Goal: Obtain resource: Download file/media

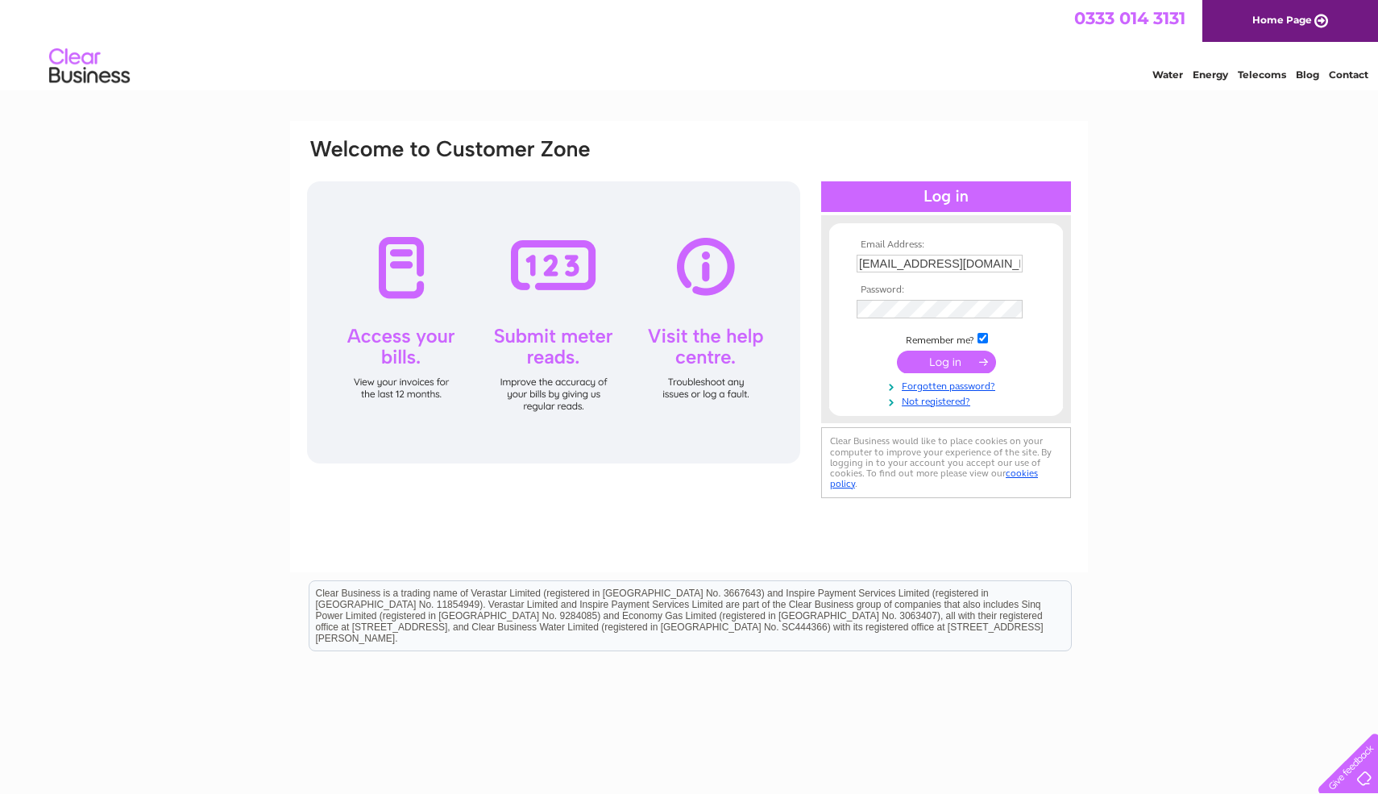
click at [932, 367] on input "submit" at bounding box center [946, 361] width 99 height 23
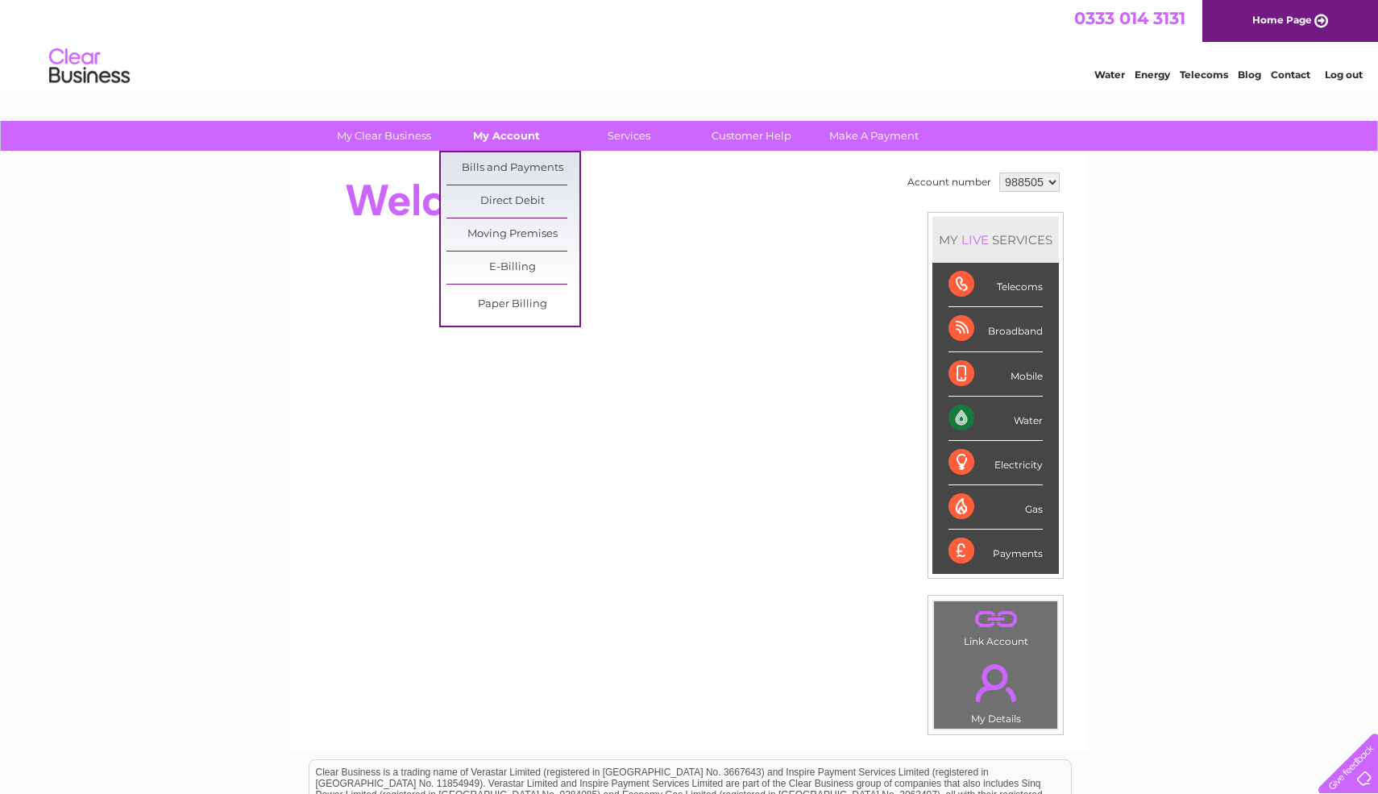
click at [508, 141] on link "My Account" at bounding box center [506, 136] width 133 height 30
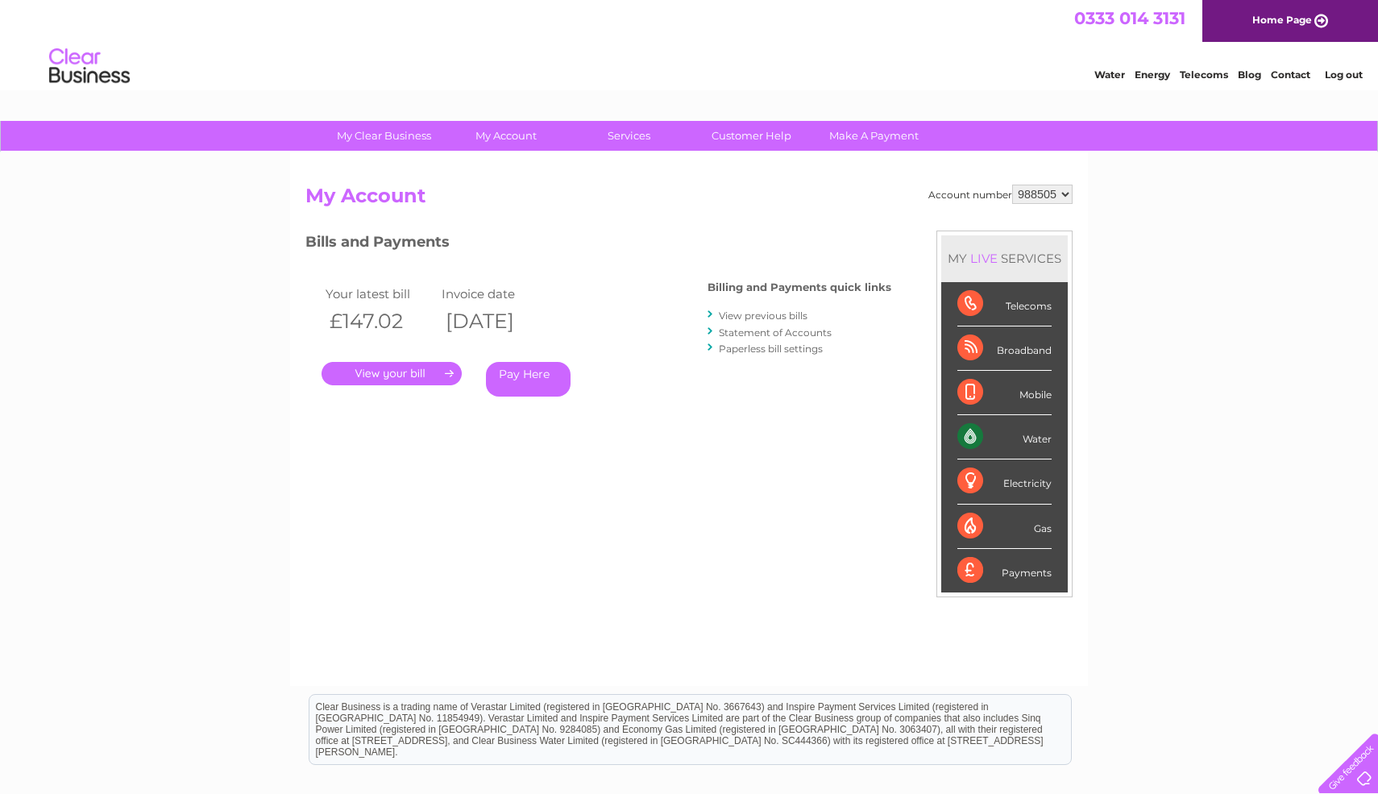
click at [746, 313] on link "View previous bills" at bounding box center [763, 315] width 89 height 12
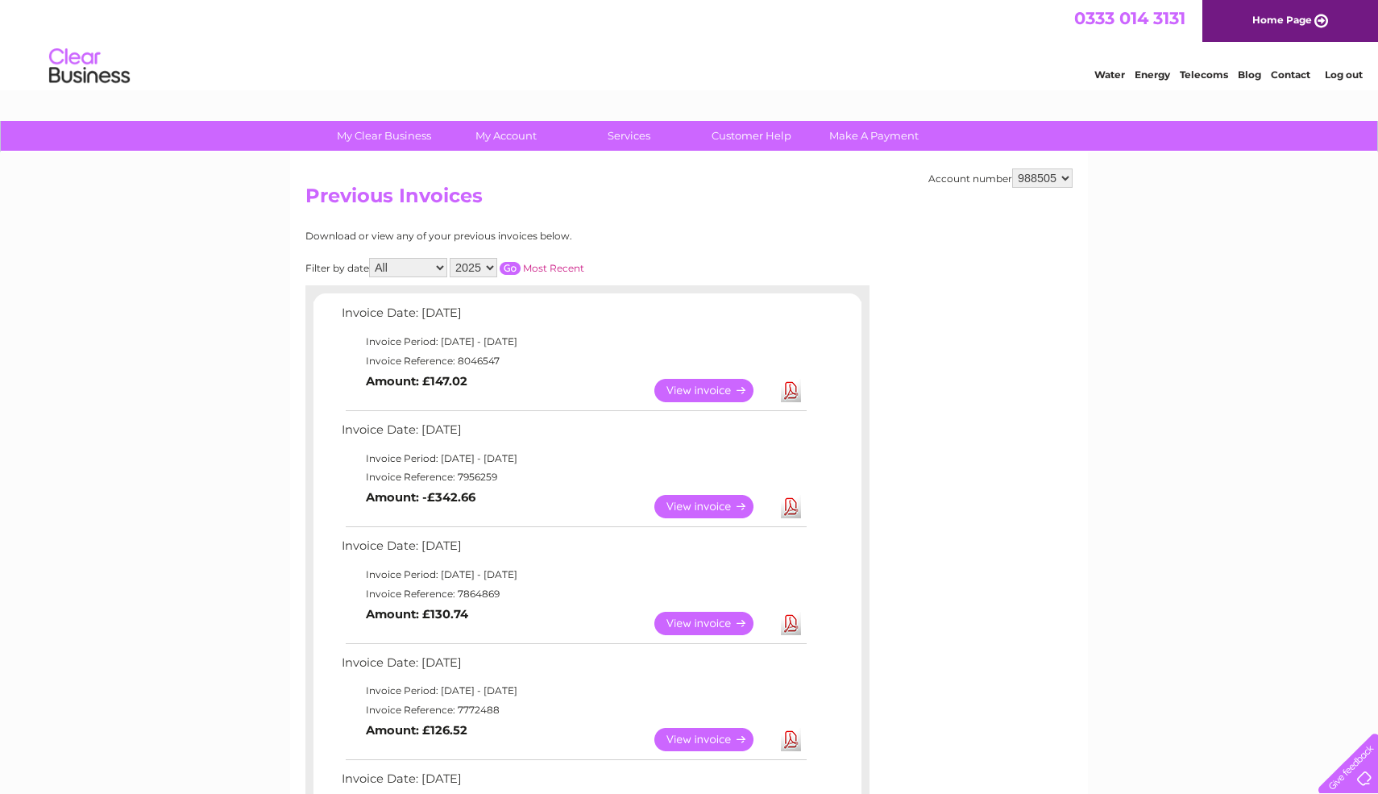
scroll to position [73, 0]
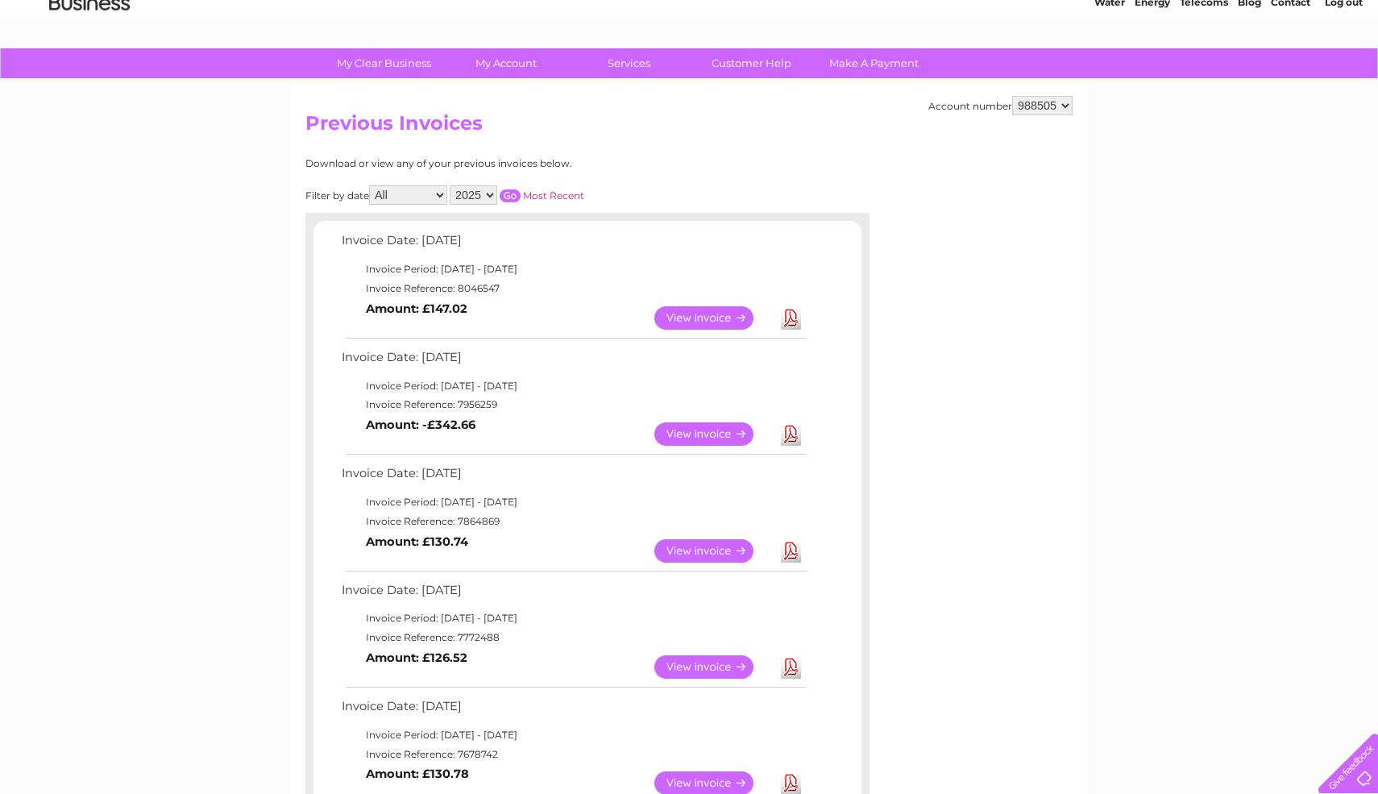
click at [710, 557] on link "View" at bounding box center [713, 550] width 118 height 23
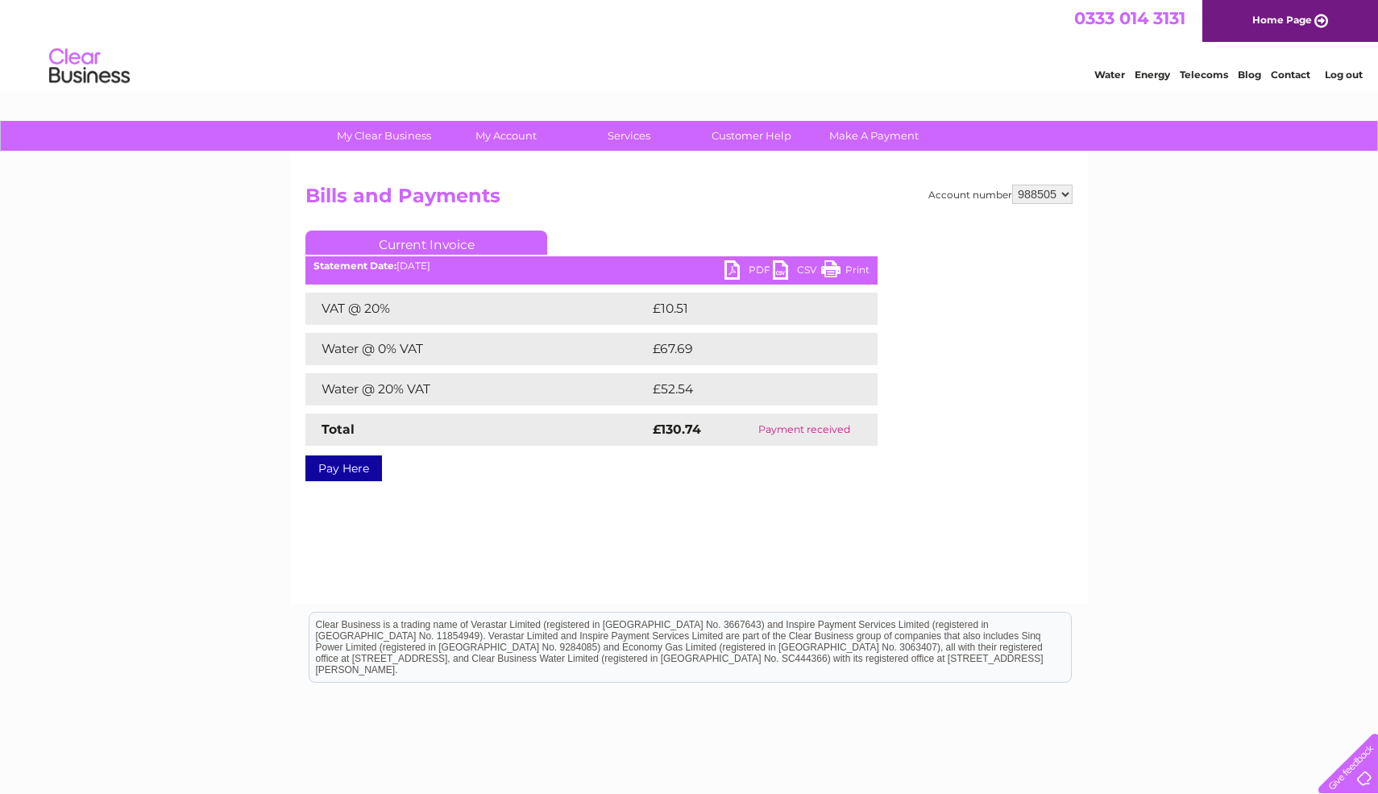
click at [750, 273] on link "PDF" at bounding box center [748, 271] width 48 height 23
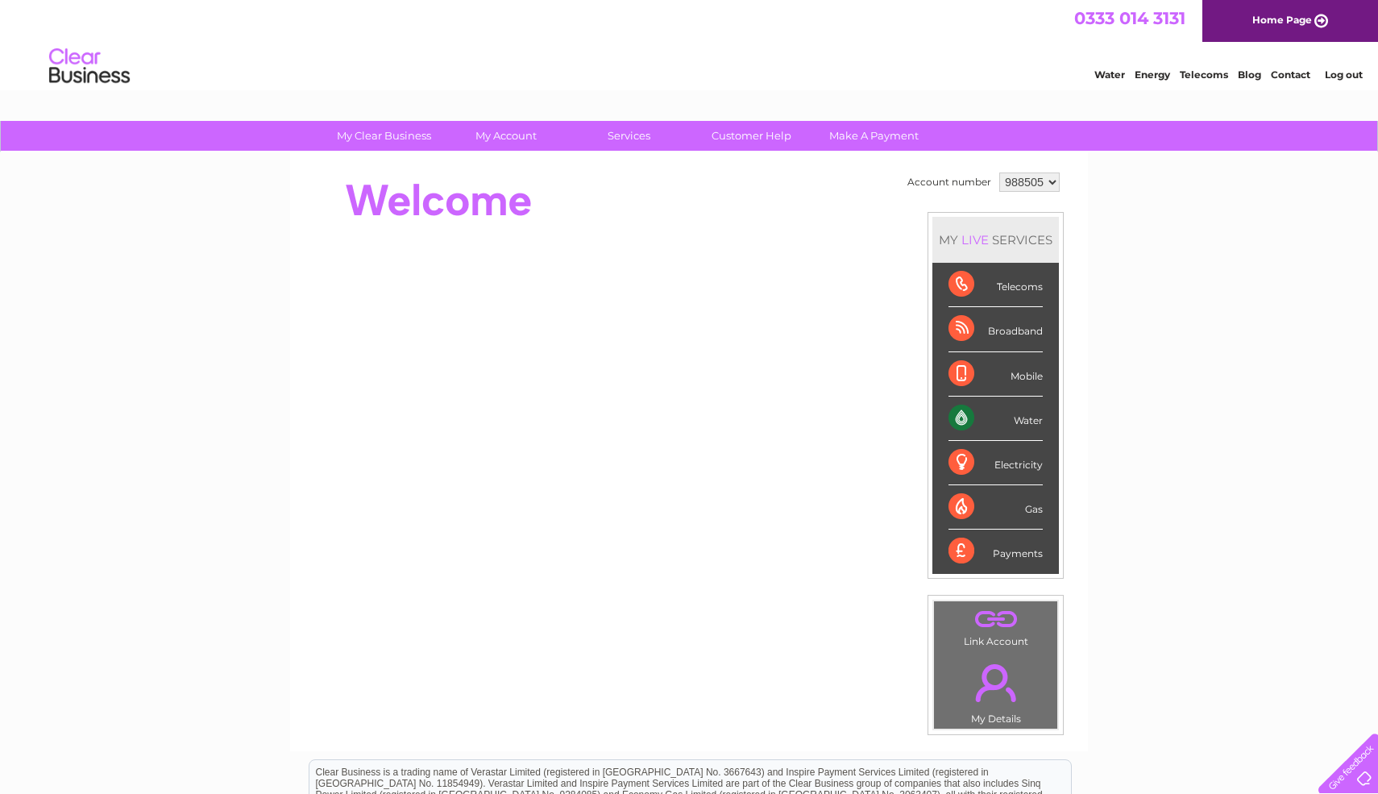
click at [1339, 78] on link "Log out" at bounding box center [1343, 74] width 38 height 12
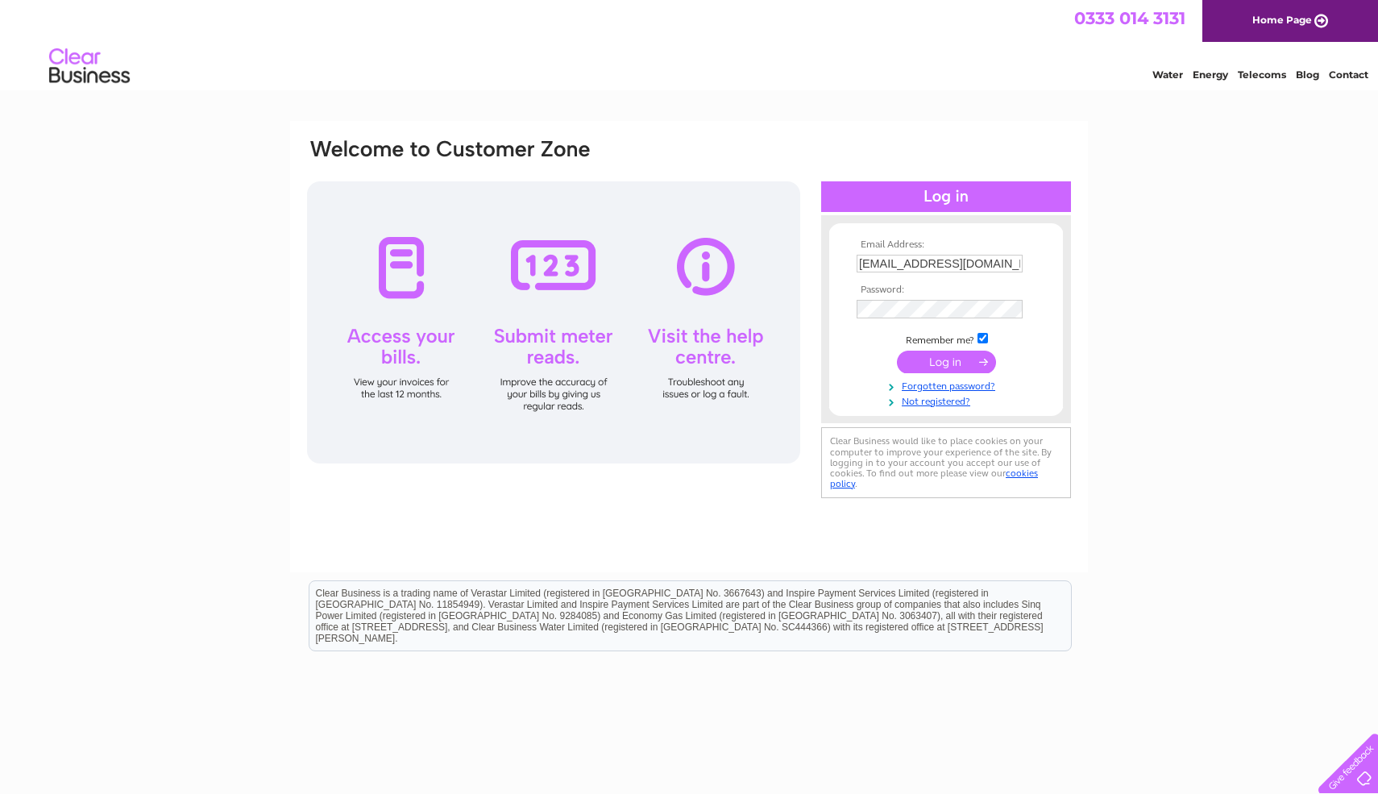
click at [947, 257] on input "ba@bluehouseretail.co.uk" at bounding box center [939, 264] width 166 height 18
click at [947, 257] on input "ba@bluehouseretail.co.uk" at bounding box center [940, 264] width 168 height 19
type input "babar.arshad@gmail.com"
click at [1051, 363] on form "Email Address: babar.arshad@gmail.com Password:" at bounding box center [946, 323] width 234 height 169
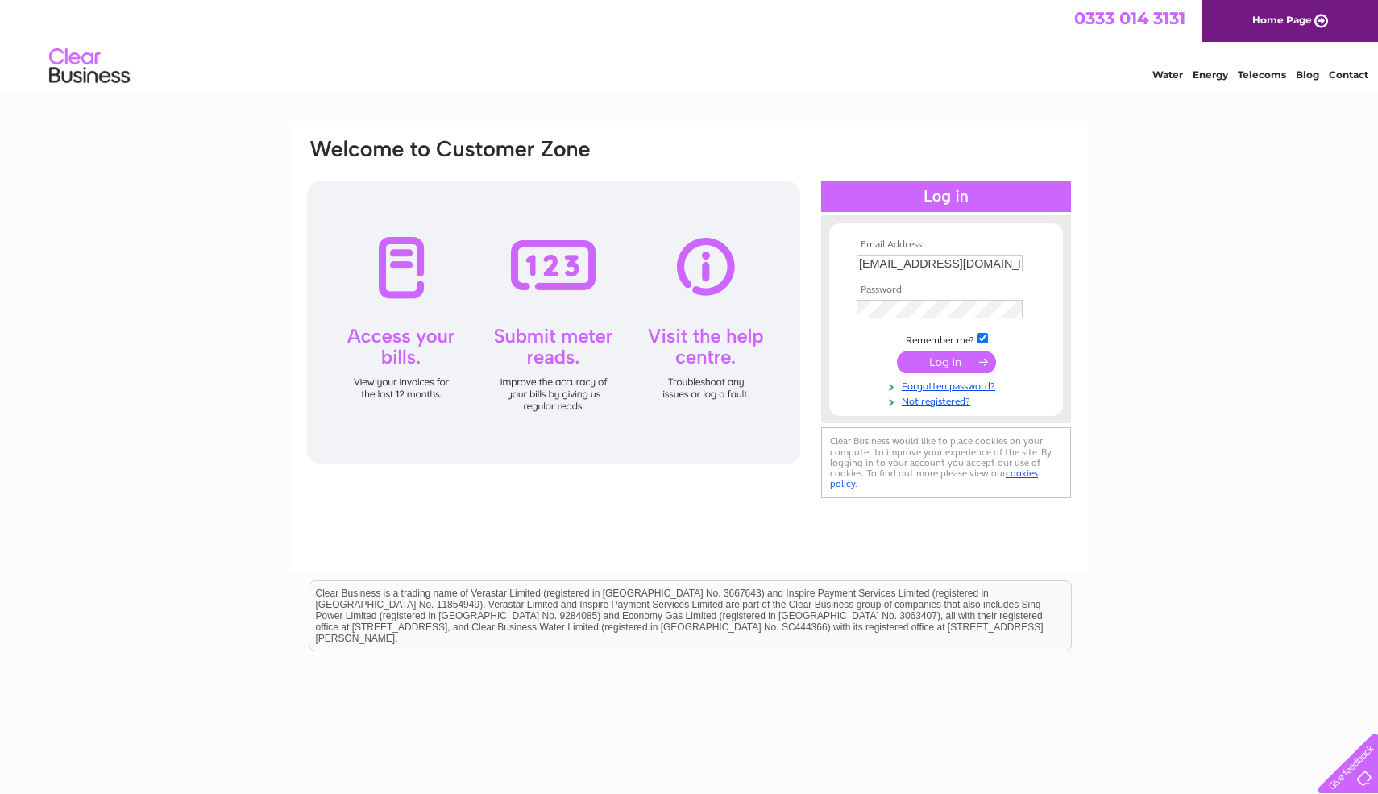
click at [946, 356] on input "submit" at bounding box center [946, 361] width 99 height 23
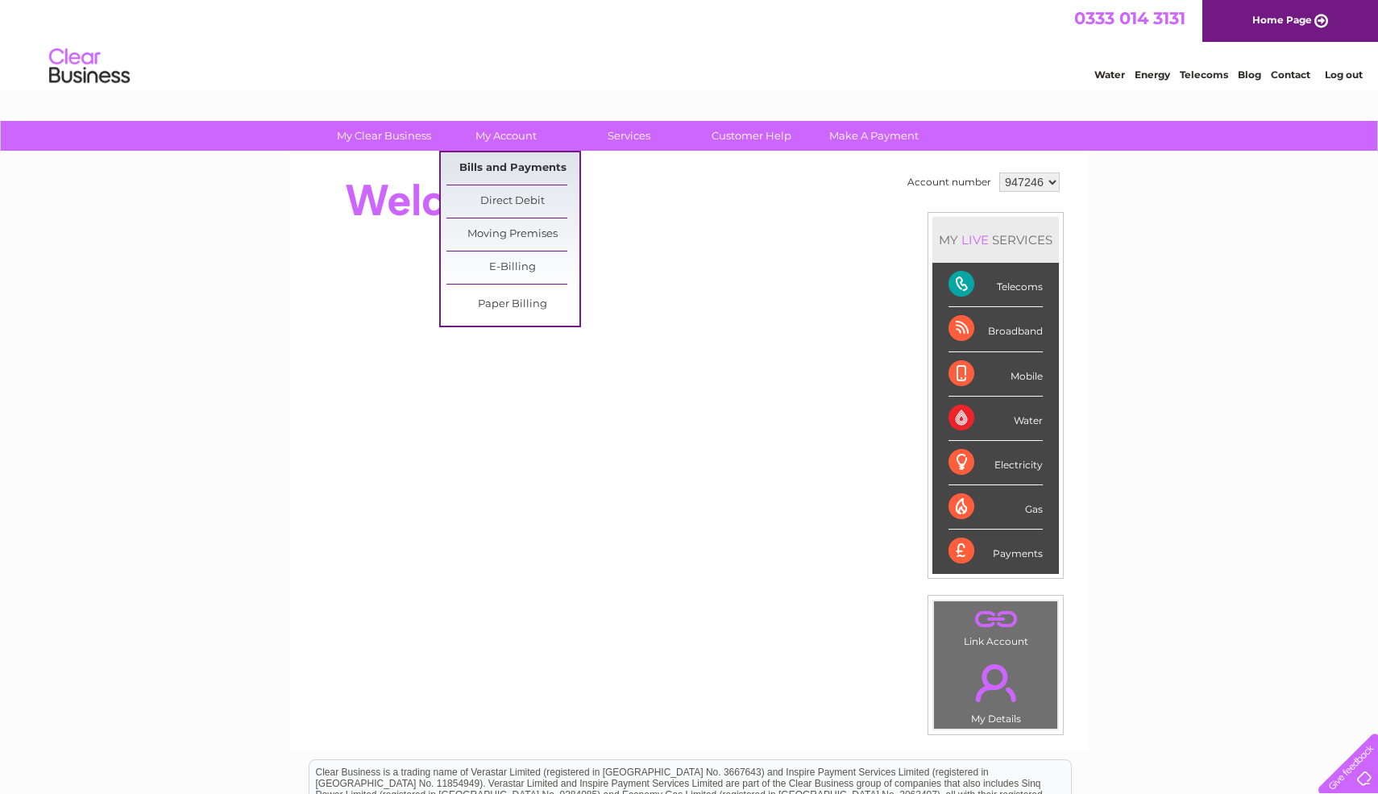
click at [503, 168] on link "Bills and Payments" at bounding box center [512, 168] width 133 height 32
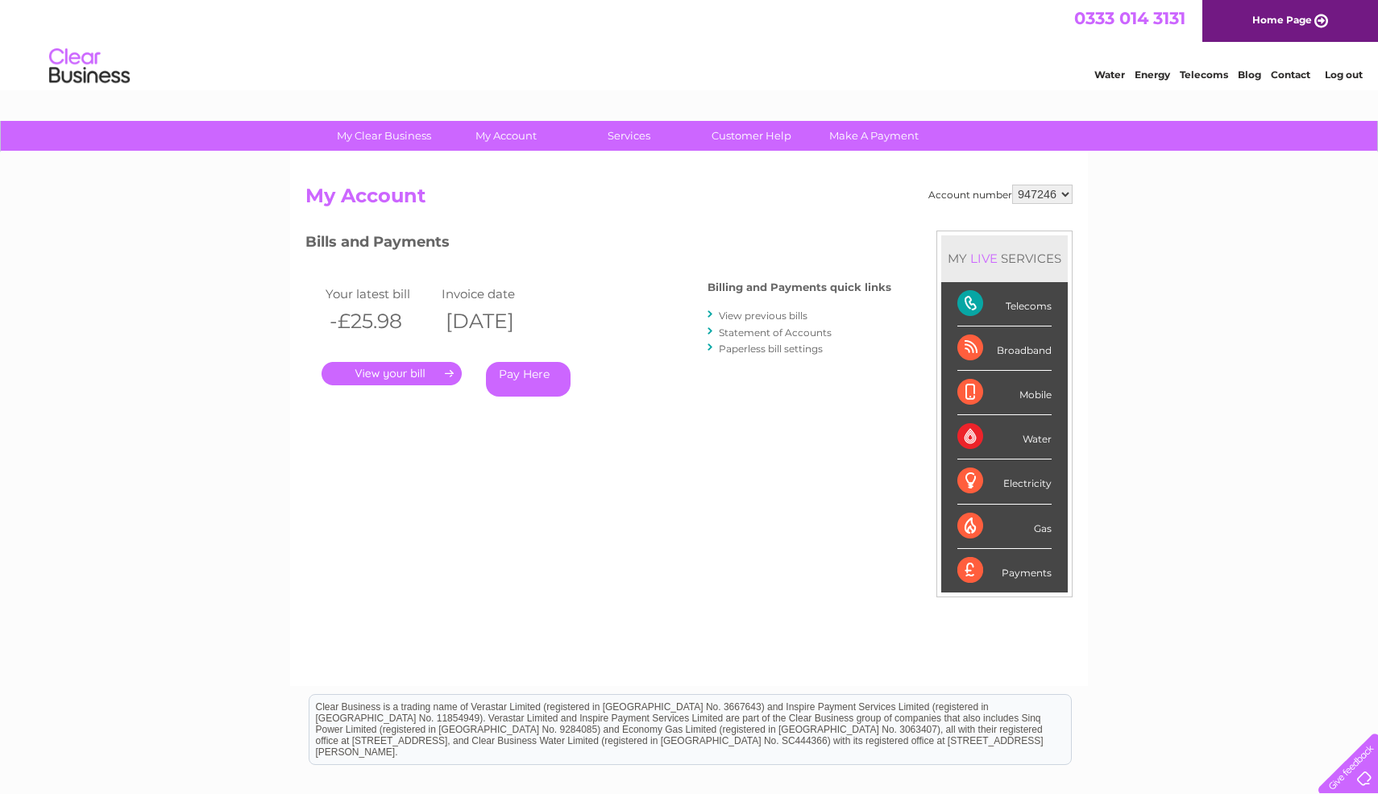
click at [773, 316] on link "View previous bills" at bounding box center [763, 315] width 89 height 12
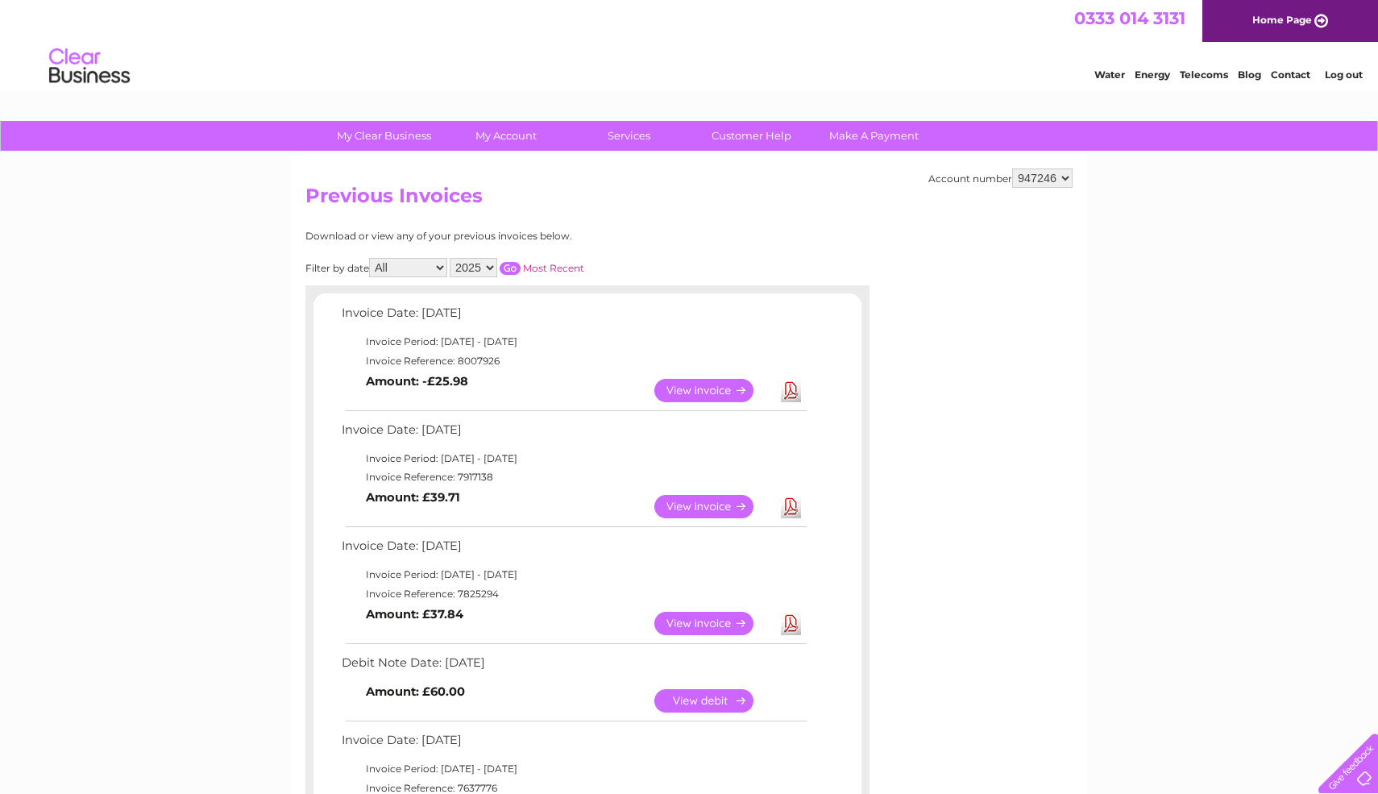
click at [719, 515] on link "View" at bounding box center [713, 506] width 118 height 23
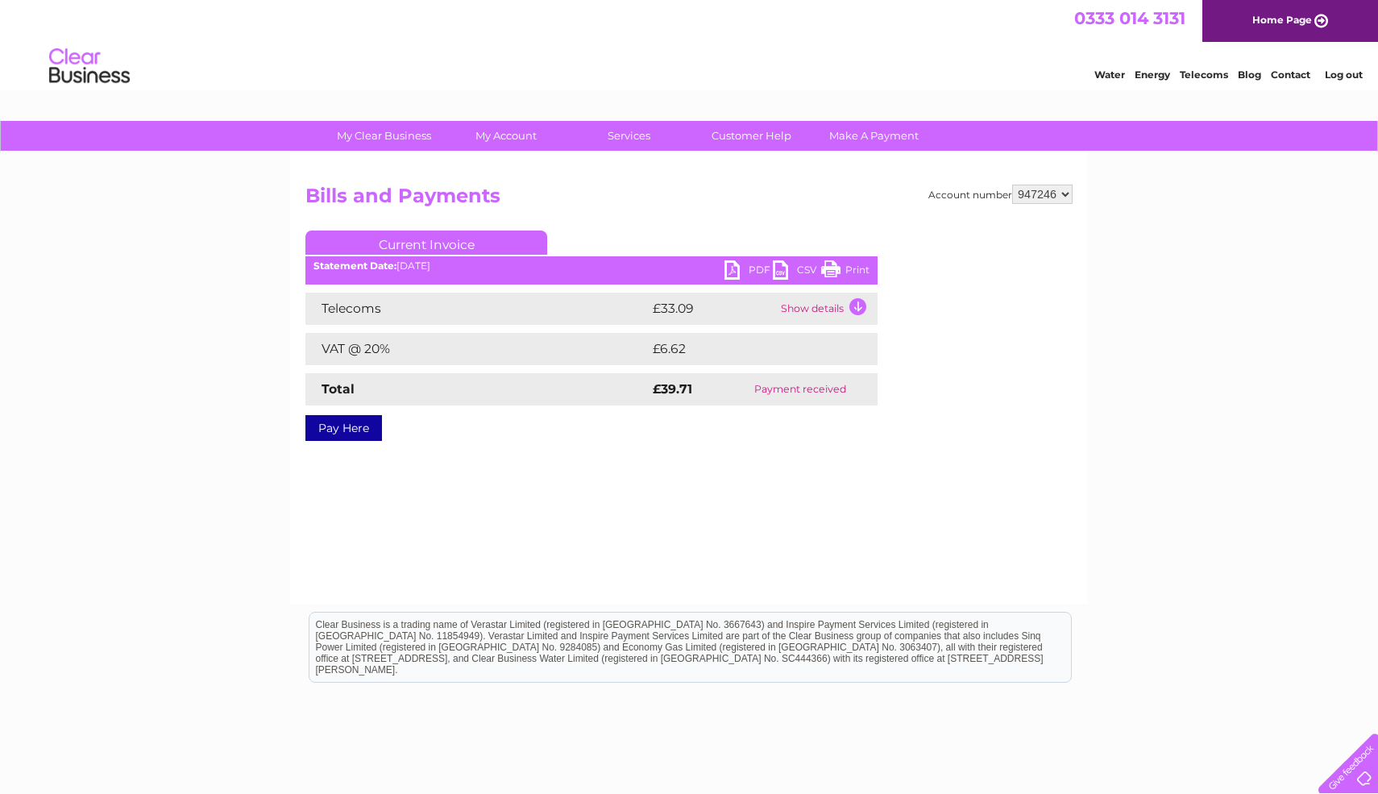
click at [755, 271] on link "PDF" at bounding box center [748, 271] width 48 height 23
